Goal: Task Accomplishment & Management: Use online tool/utility

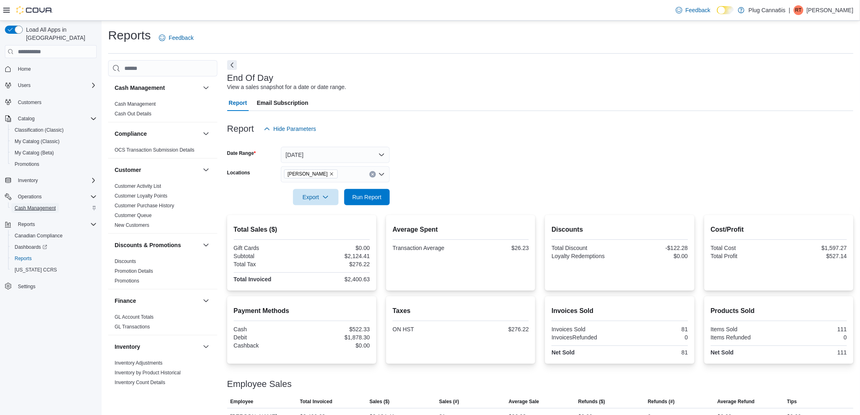
click at [35, 205] on span "Cash Management" at bounding box center [35, 208] width 41 height 7
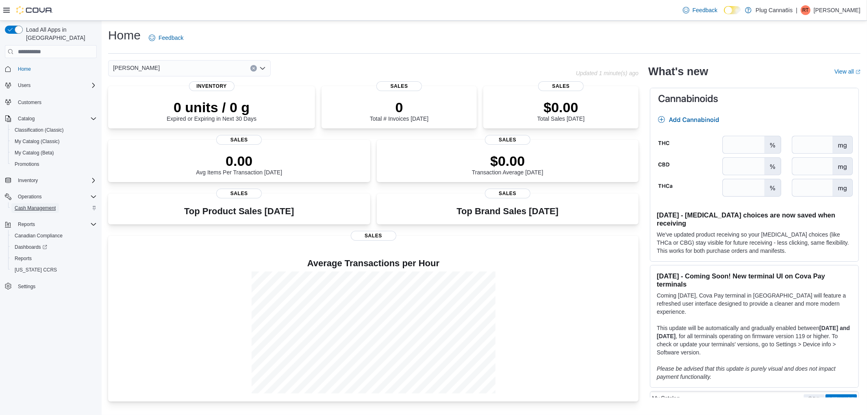
click at [34, 205] on span "Cash Management" at bounding box center [35, 208] width 41 height 7
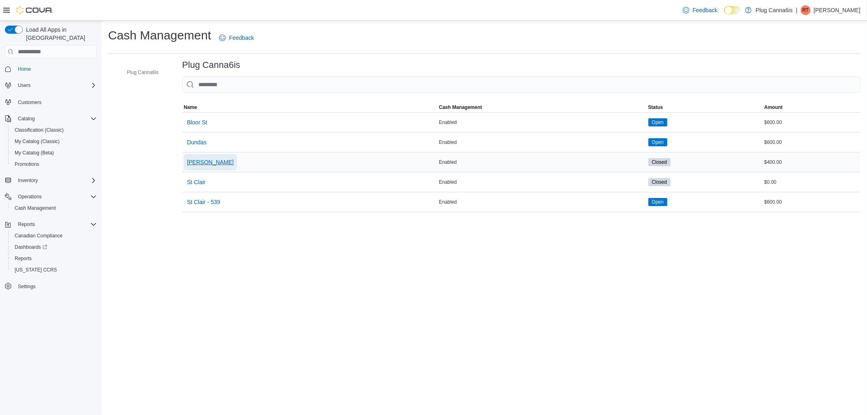
click at [195, 158] on span "[PERSON_NAME]" at bounding box center [210, 162] width 47 height 8
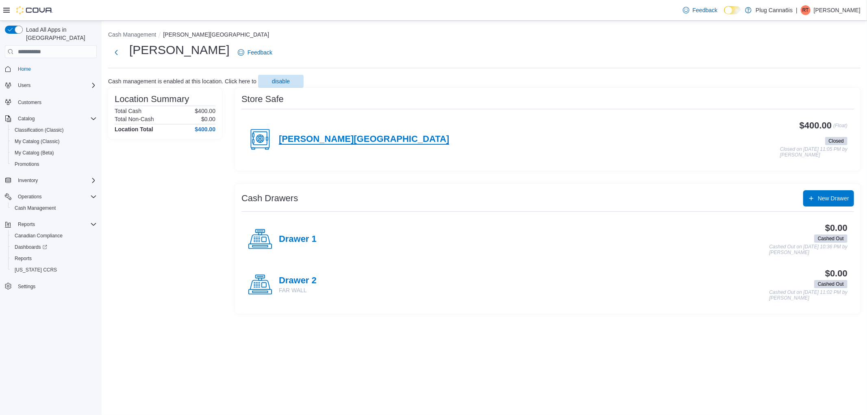
click at [343, 135] on h4 "[PERSON_NAME][GEOGRAPHIC_DATA]" at bounding box center [364, 139] width 170 height 11
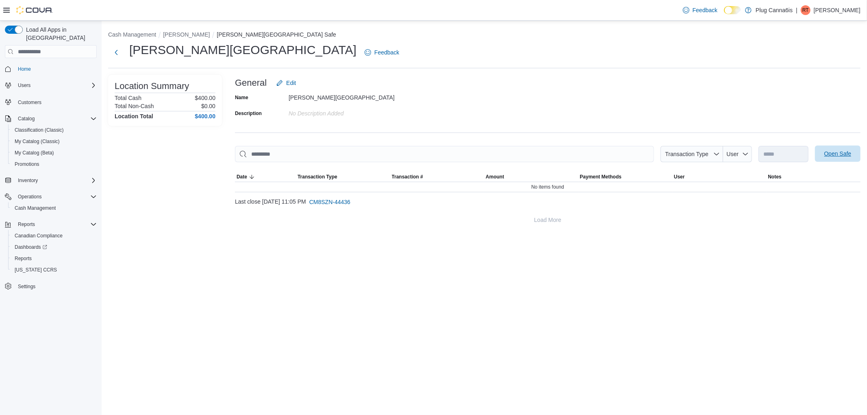
click at [850, 155] on span "Open Safe" at bounding box center [837, 154] width 27 height 8
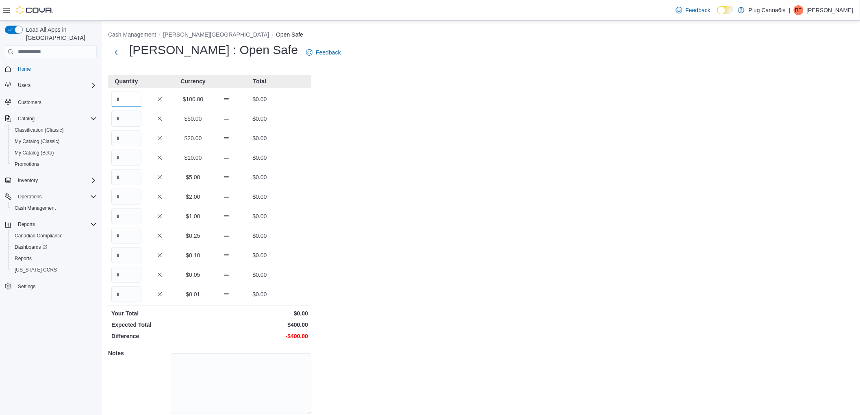
click at [124, 96] on input "Quantity" at bounding box center [126, 99] width 30 height 16
click at [119, 103] on input "Quantity" at bounding box center [126, 99] width 30 height 16
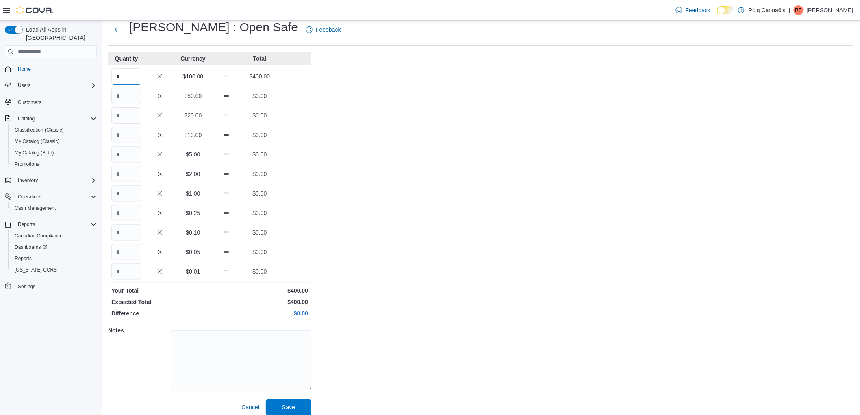
scroll to position [30, 0]
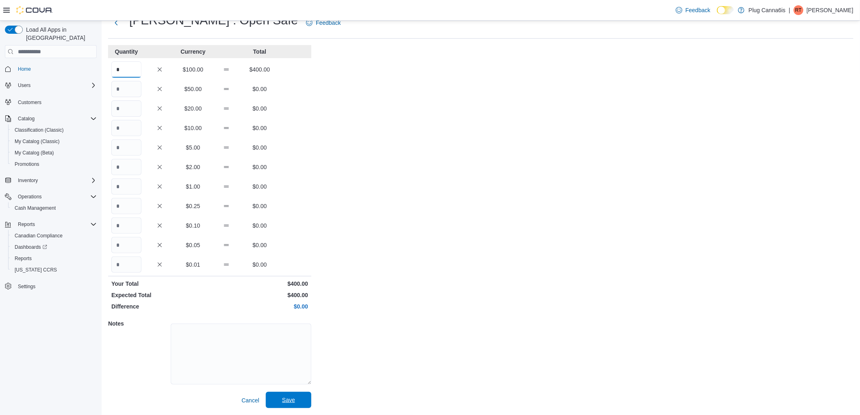
type input "*"
click at [290, 395] on span "Save" at bounding box center [289, 400] width 36 height 16
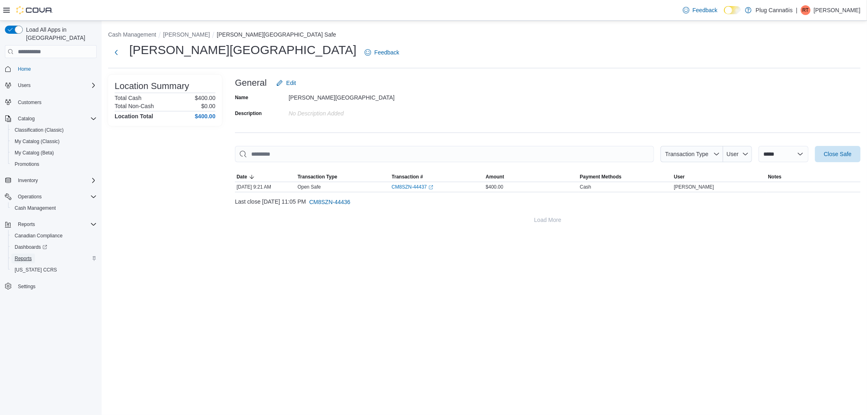
click at [26, 255] on span "Reports" at bounding box center [23, 258] width 17 height 7
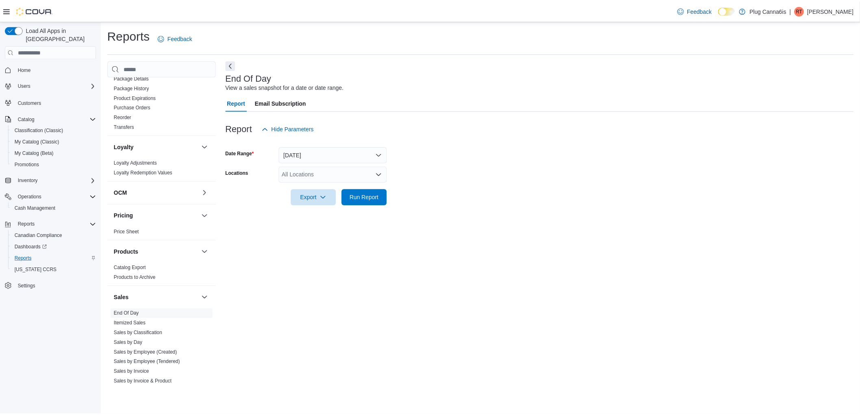
scroll to position [460, 0]
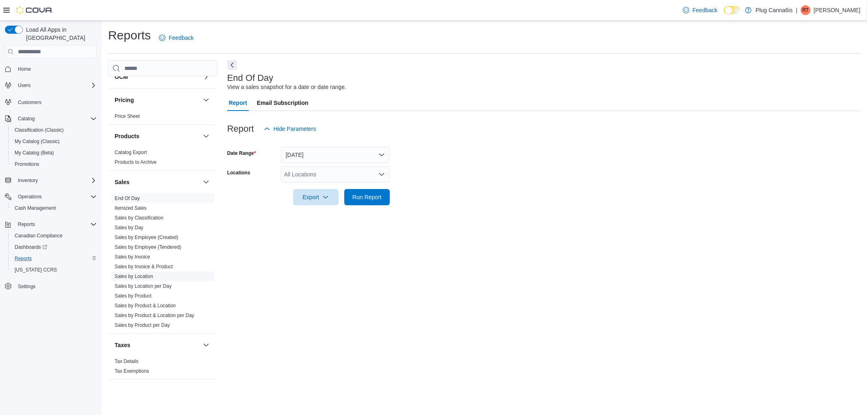
click at [139, 277] on link "Sales by Location" at bounding box center [134, 277] width 39 height 6
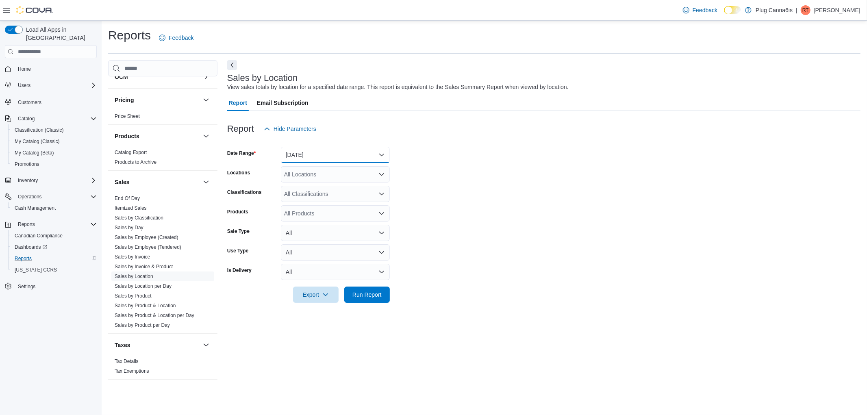
click at [381, 156] on button "[DATE]" at bounding box center [335, 155] width 109 height 16
click at [331, 180] on button "[DATE]" at bounding box center [335, 187] width 109 height 16
click at [371, 295] on span "Run Report" at bounding box center [366, 294] width 29 height 8
